Goal: Task Accomplishment & Management: Manage account settings

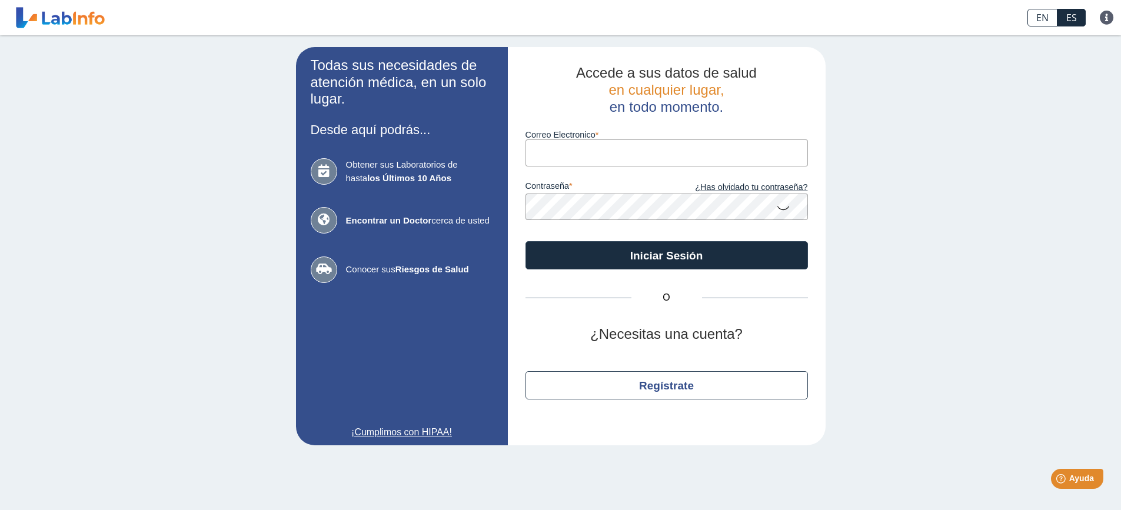
click at [537, 142] on input "Correo Electronico" at bounding box center [666, 152] width 282 height 26
type input "[EMAIL_ADDRESS][DOMAIN_NAME]"
drag, startPoint x: 396, startPoint y: 239, endPoint x: 372, endPoint y: 242, distance: 23.7
click at [388, 244] on div "Obtener sus Laboratorios de hasta los Últimos 10 Años Encontrar un Doctor cerca…" at bounding box center [402, 220] width 182 height 147
click at [779, 208] on icon at bounding box center [783, 207] width 14 height 23
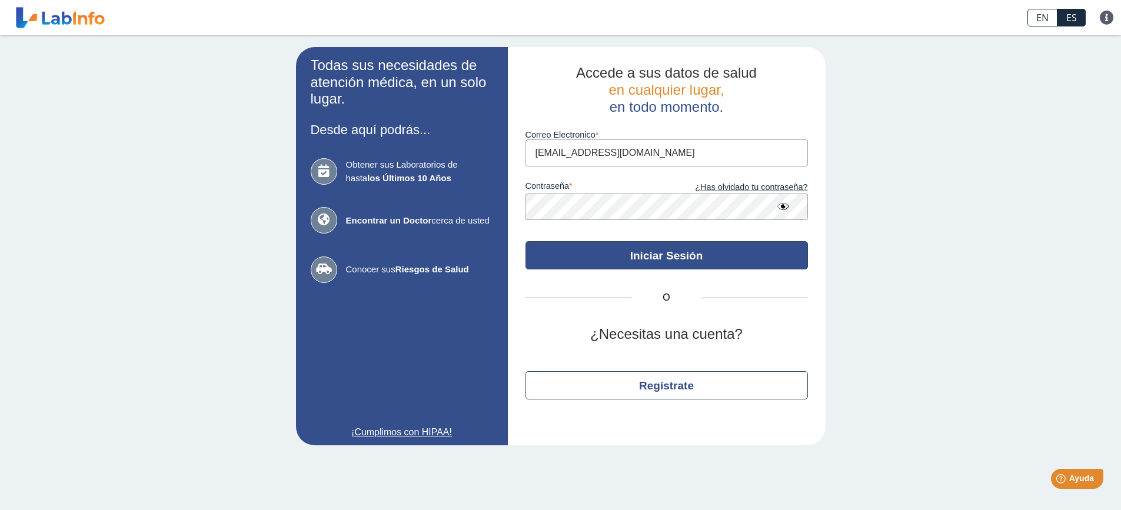
click at [670, 248] on button "Iniciar Sesión" at bounding box center [666, 255] width 282 height 28
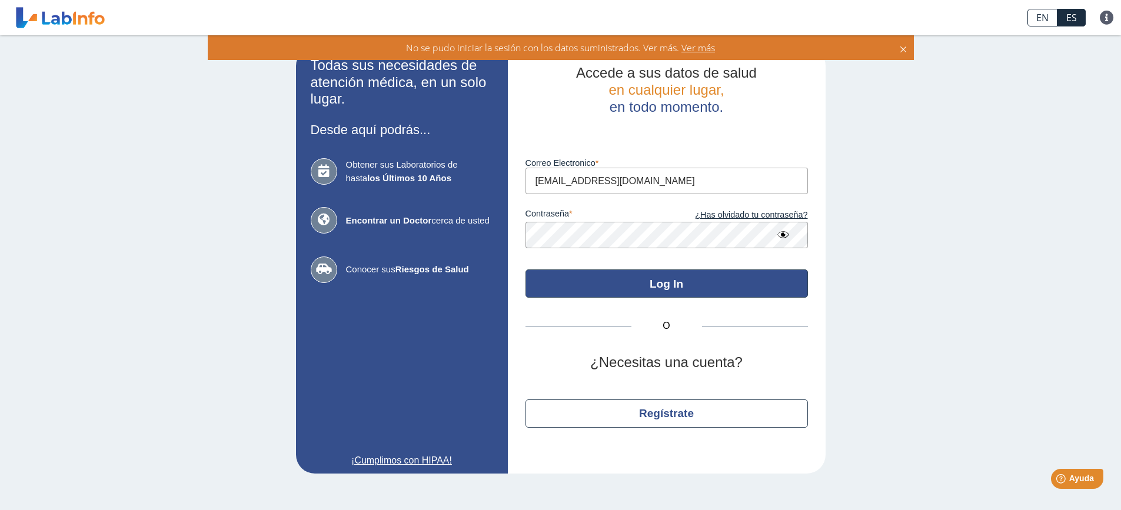
click at [666, 281] on button "Log In" at bounding box center [666, 284] width 282 height 28
drag, startPoint x: 664, startPoint y: 275, endPoint x: 670, endPoint y: 267, distance: 9.8
click at [666, 272] on button "Log In" at bounding box center [666, 284] width 282 height 28
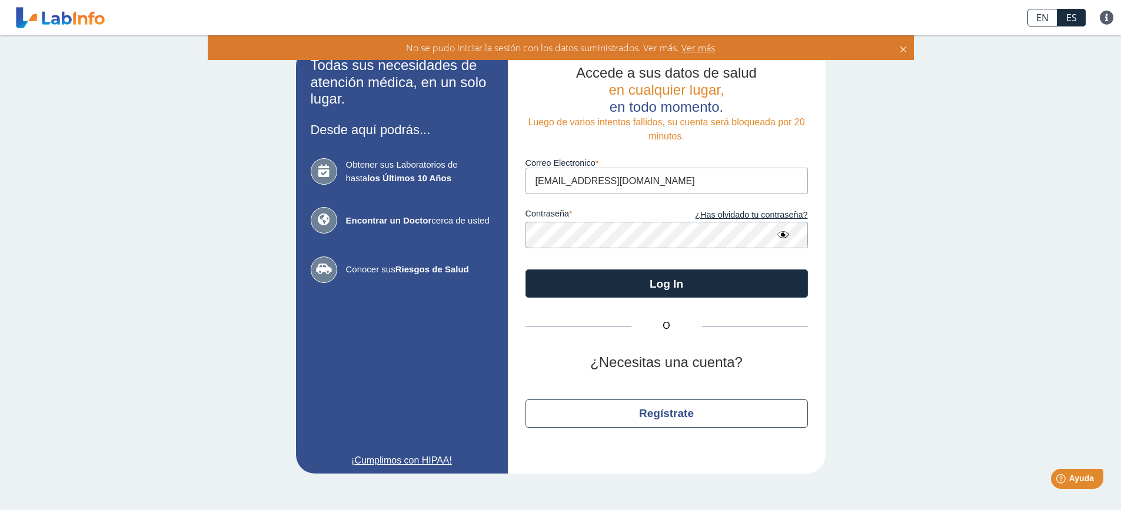
click at [901, 46] on icon at bounding box center [903, 47] width 9 height 13
